Goal: Information Seeking & Learning: Learn about a topic

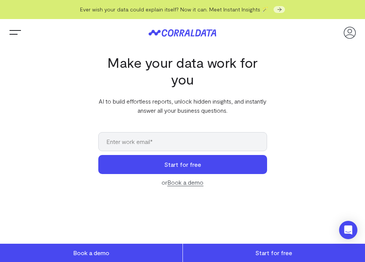
click at [12, 33] on span "Trigger Menu" at bounding box center [15, 33] width 15 height 1
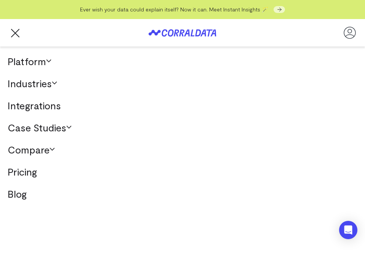
click at [21, 174] on link "Pricing" at bounding box center [182, 172] width 365 height 22
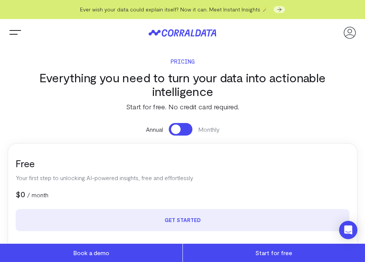
click at [11, 37] on button "Trigger Menu" at bounding box center [15, 32] width 15 height 15
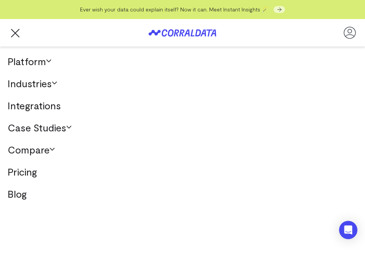
click at [46, 59] on link "Platform" at bounding box center [182, 61] width 365 height 22
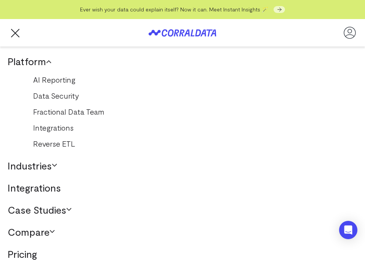
click at [50, 112] on link "Fractional Data Team" at bounding box center [183, 112] width 314 height 12
